Goal: Task Accomplishment & Management: Manage account settings

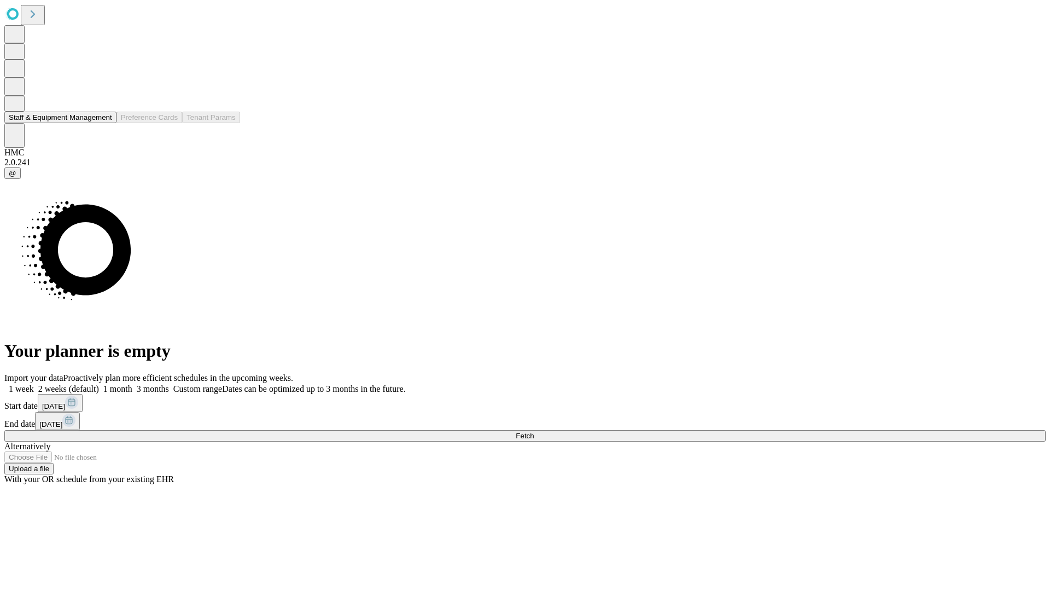
click at [104, 123] on button "Staff & Equipment Management" at bounding box center [60, 117] width 112 height 11
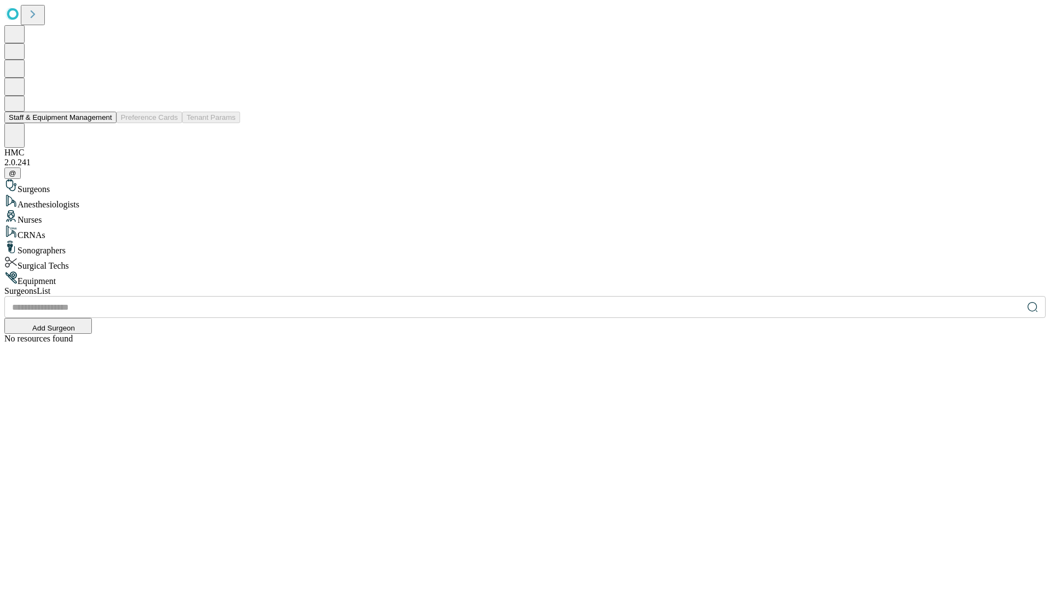
click at [104, 123] on button "Staff & Equipment Management" at bounding box center [60, 117] width 112 height 11
